Goal: Check status

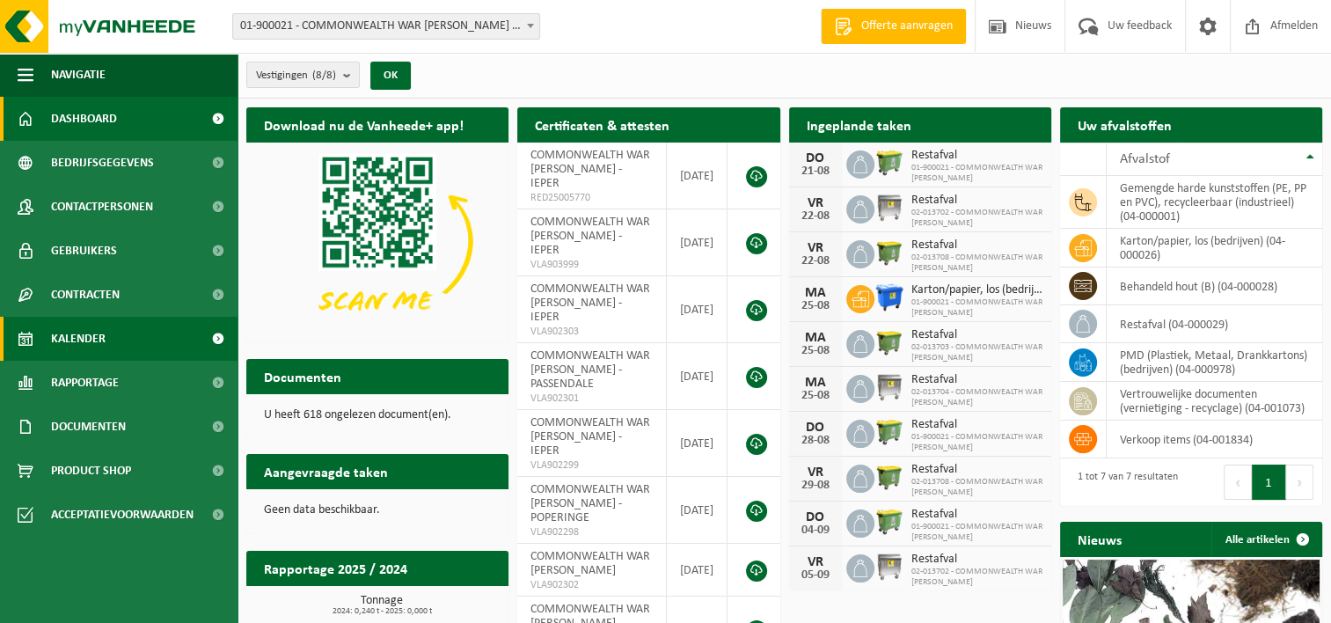
click at [69, 334] on span "Kalender" at bounding box center [78, 339] width 55 height 44
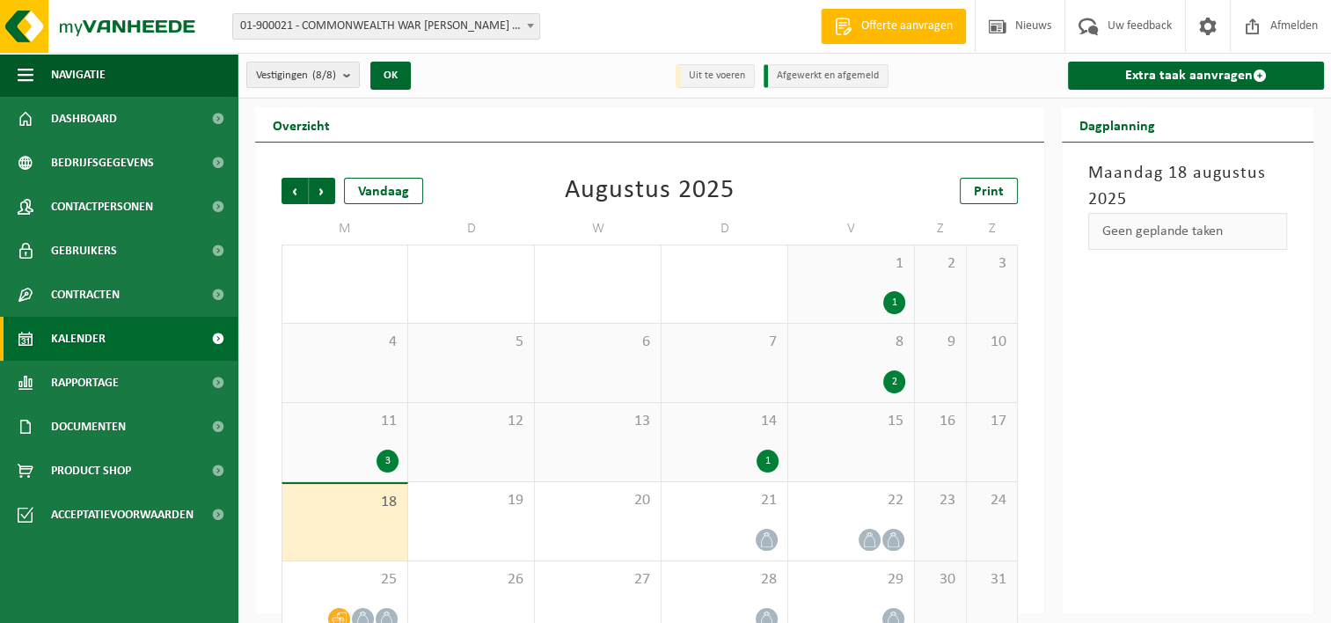
scroll to position [34, 0]
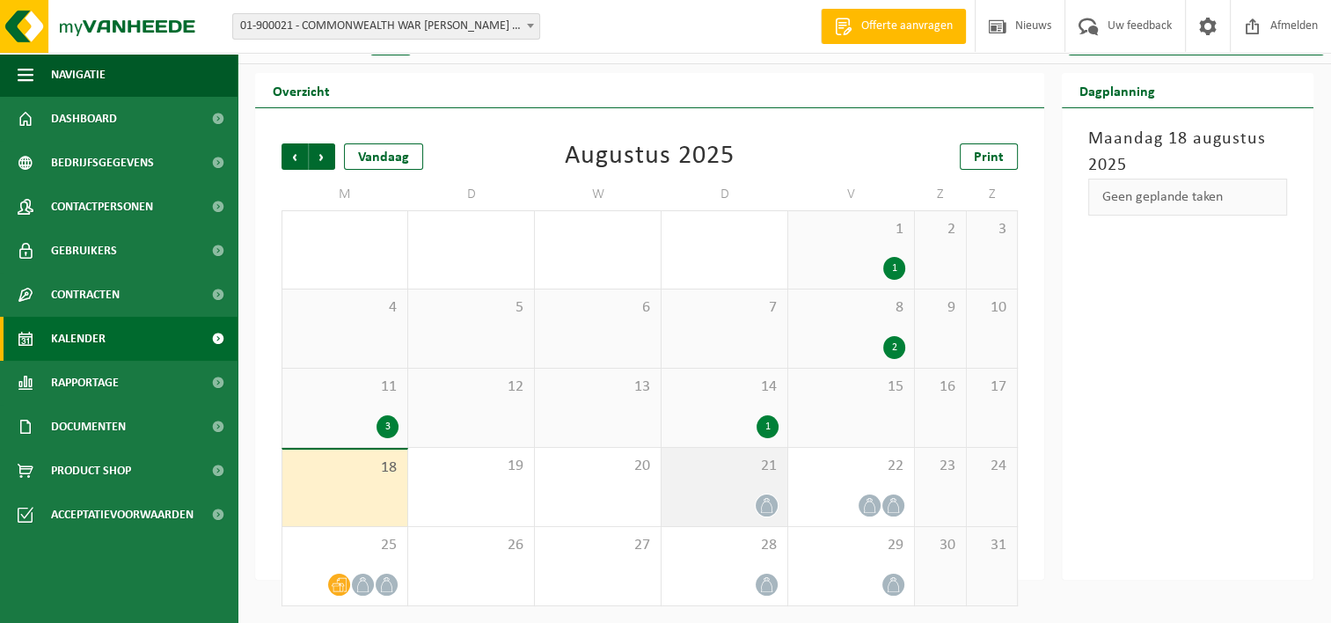
click at [746, 479] on div "21" at bounding box center [724, 487] width 126 height 78
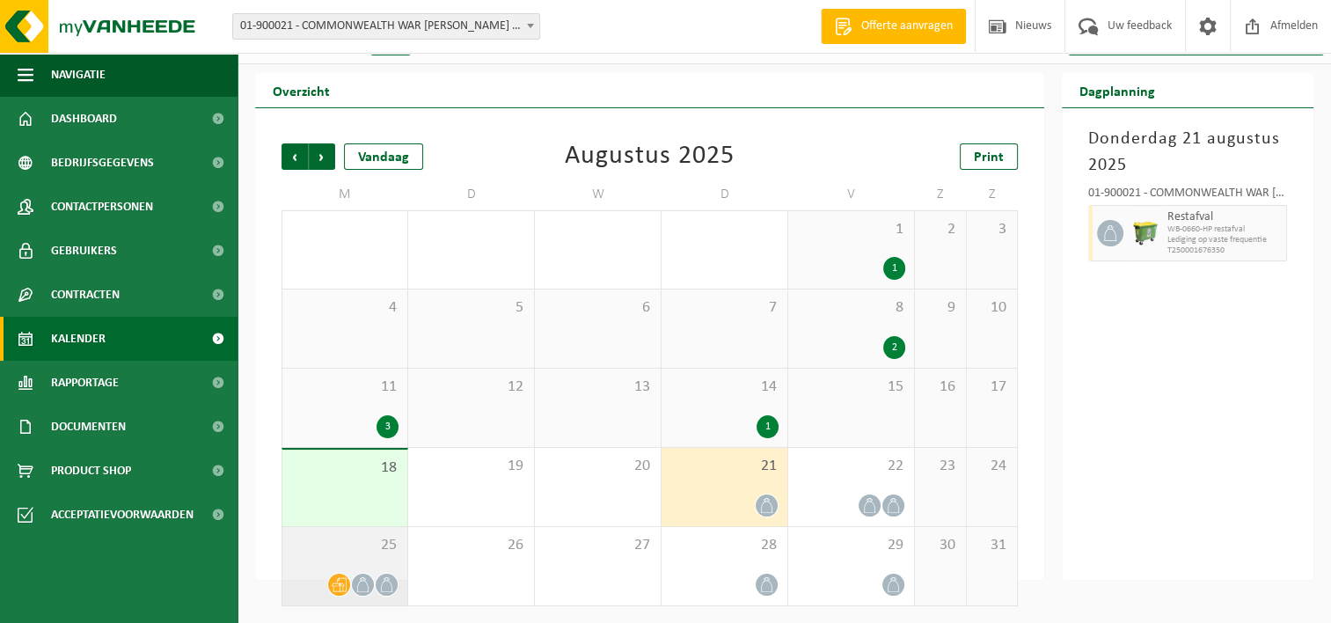
click at [345, 550] on span "25" at bounding box center [344, 545] width 107 height 19
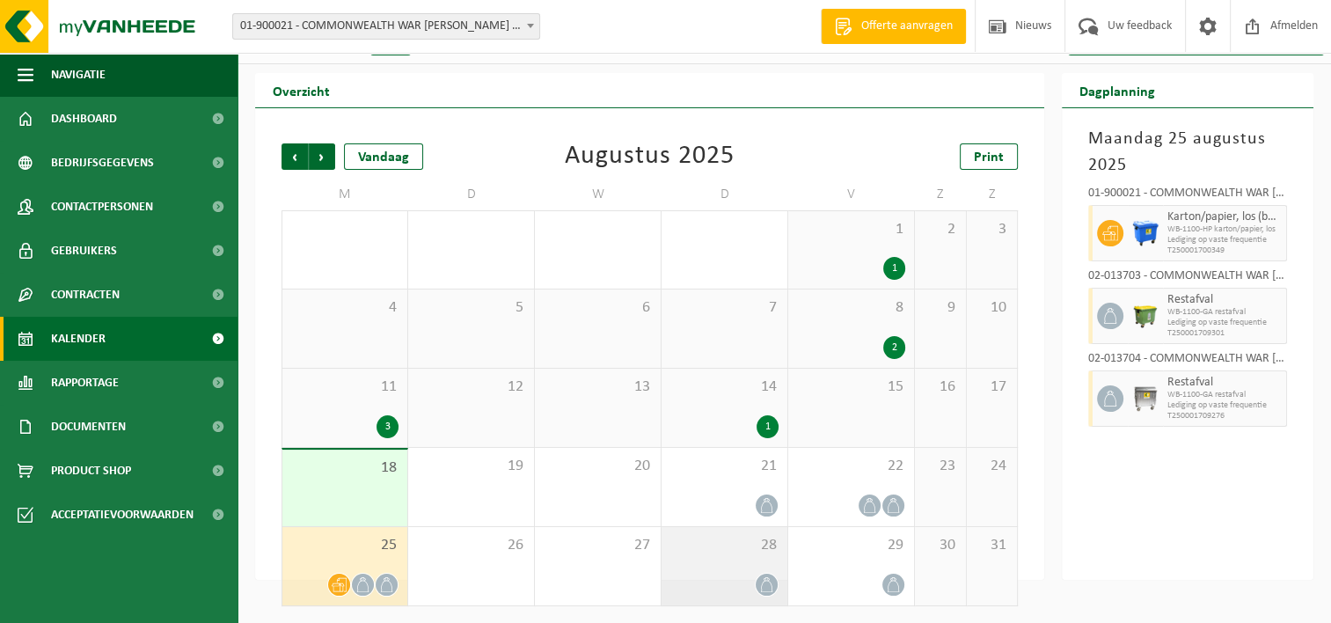
click at [712, 579] on div at bounding box center [724, 585] width 108 height 24
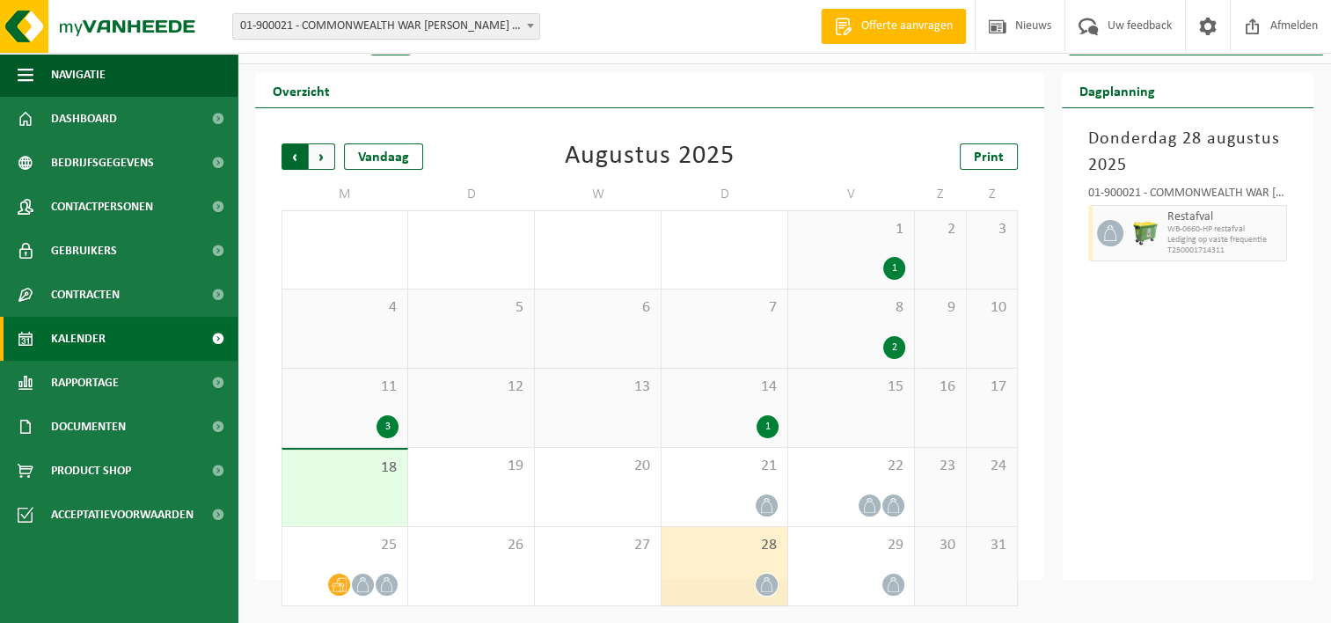
click at [327, 153] on span "Volgende" at bounding box center [322, 156] width 26 height 26
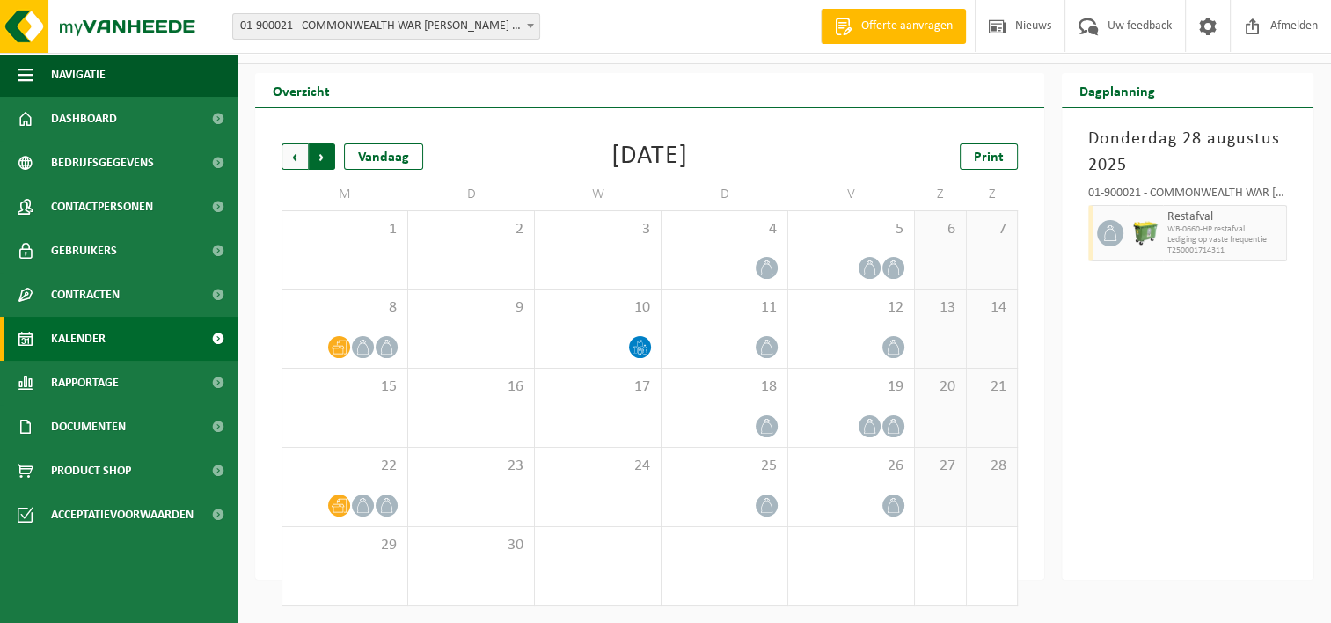
click at [282, 158] on span "Vorige" at bounding box center [294, 156] width 26 height 26
